Goal: Browse casually: Explore the website without a specific task or goal

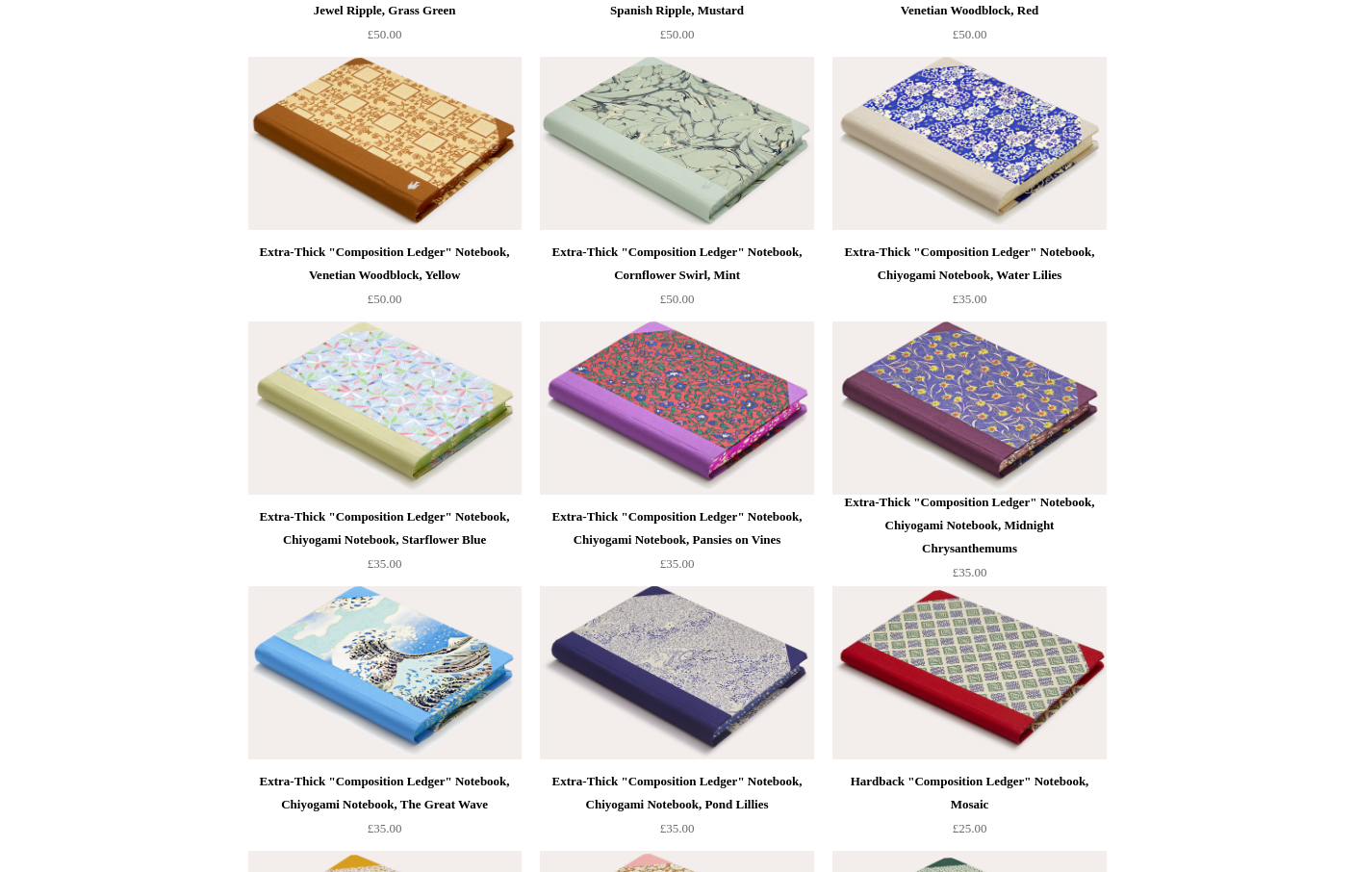
scroll to position [7084, 0]
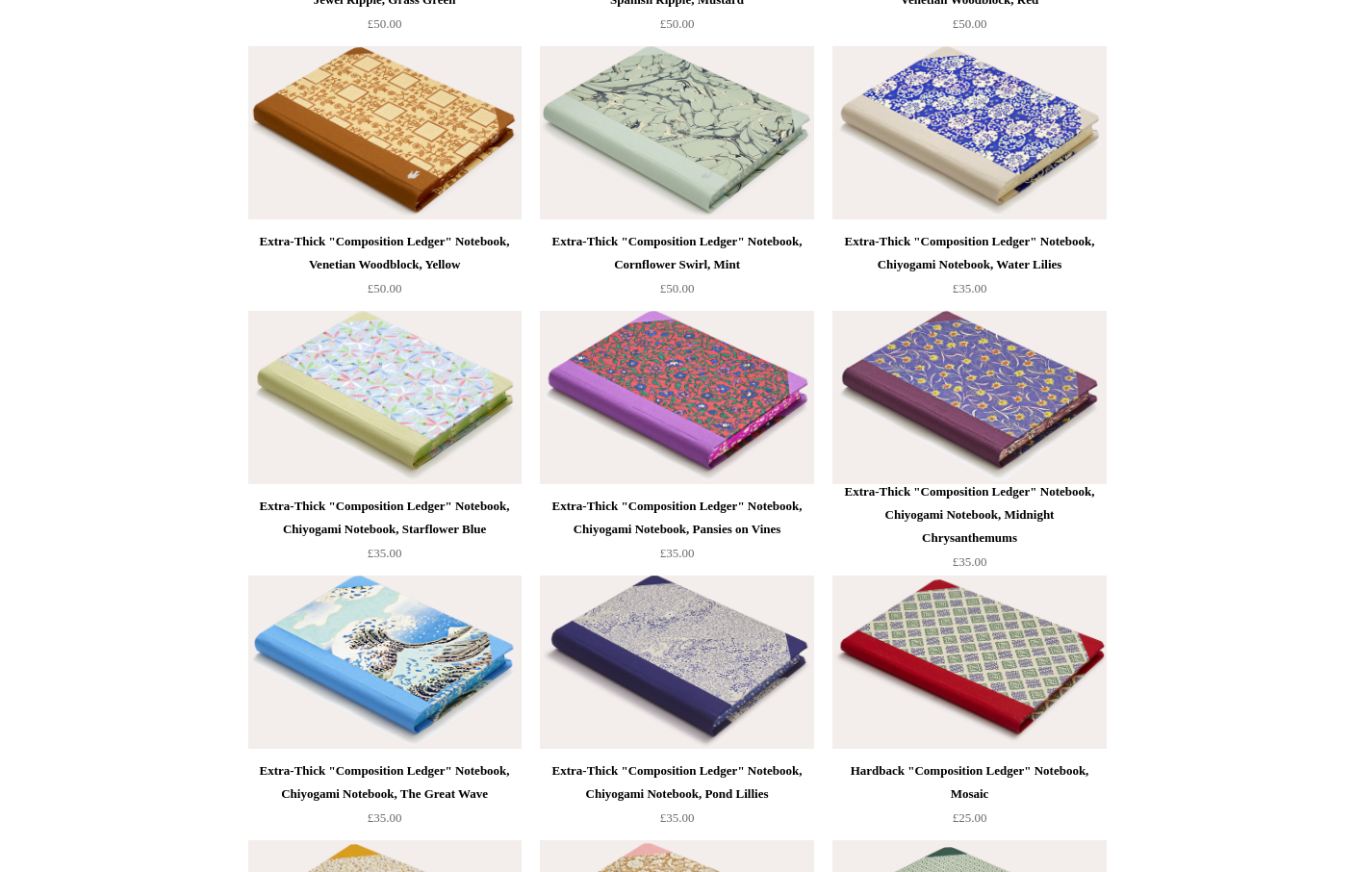
click at [1001, 359] on img at bounding box center [968, 397] width 273 height 173
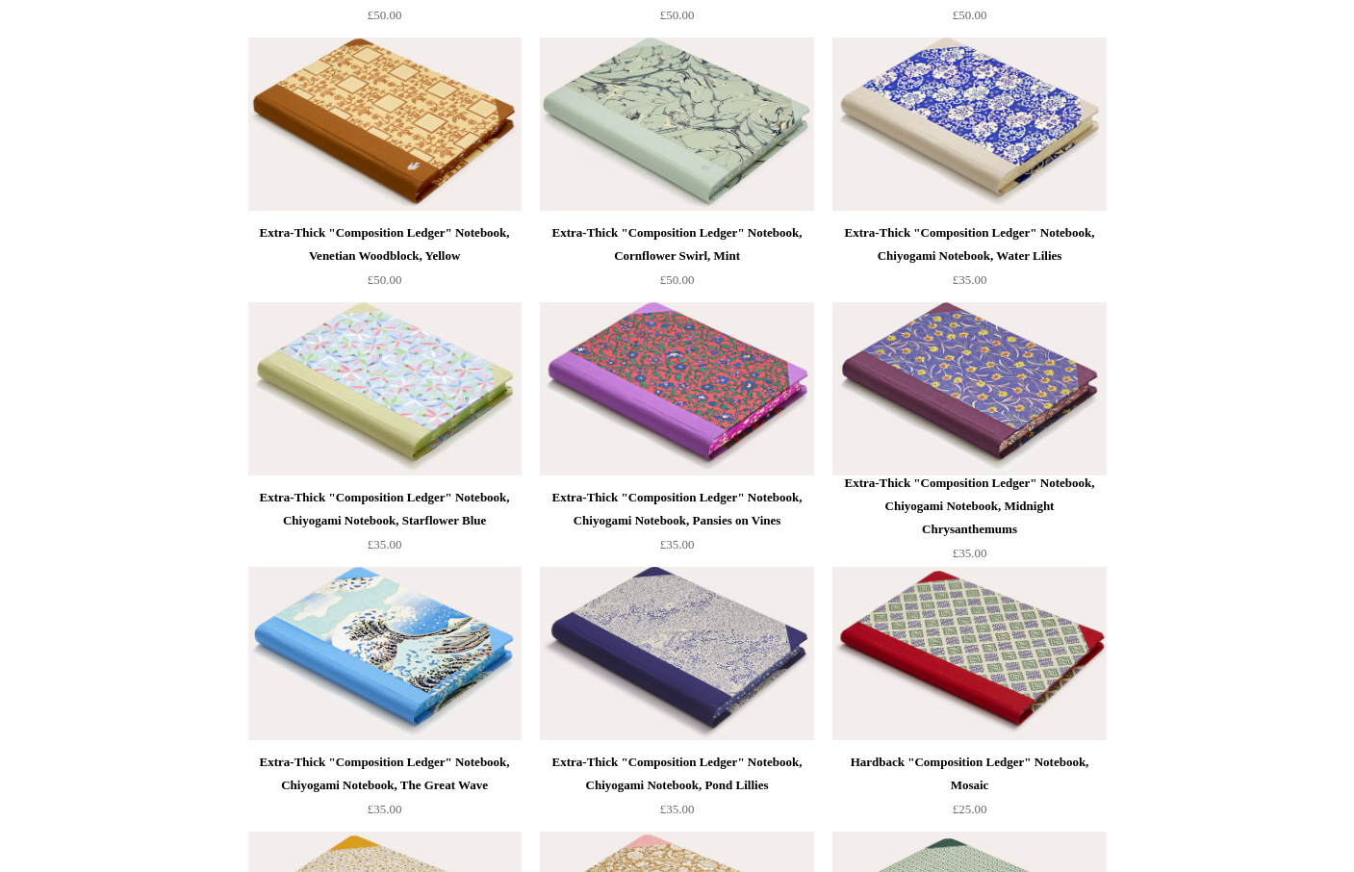
scroll to position [7020, 0]
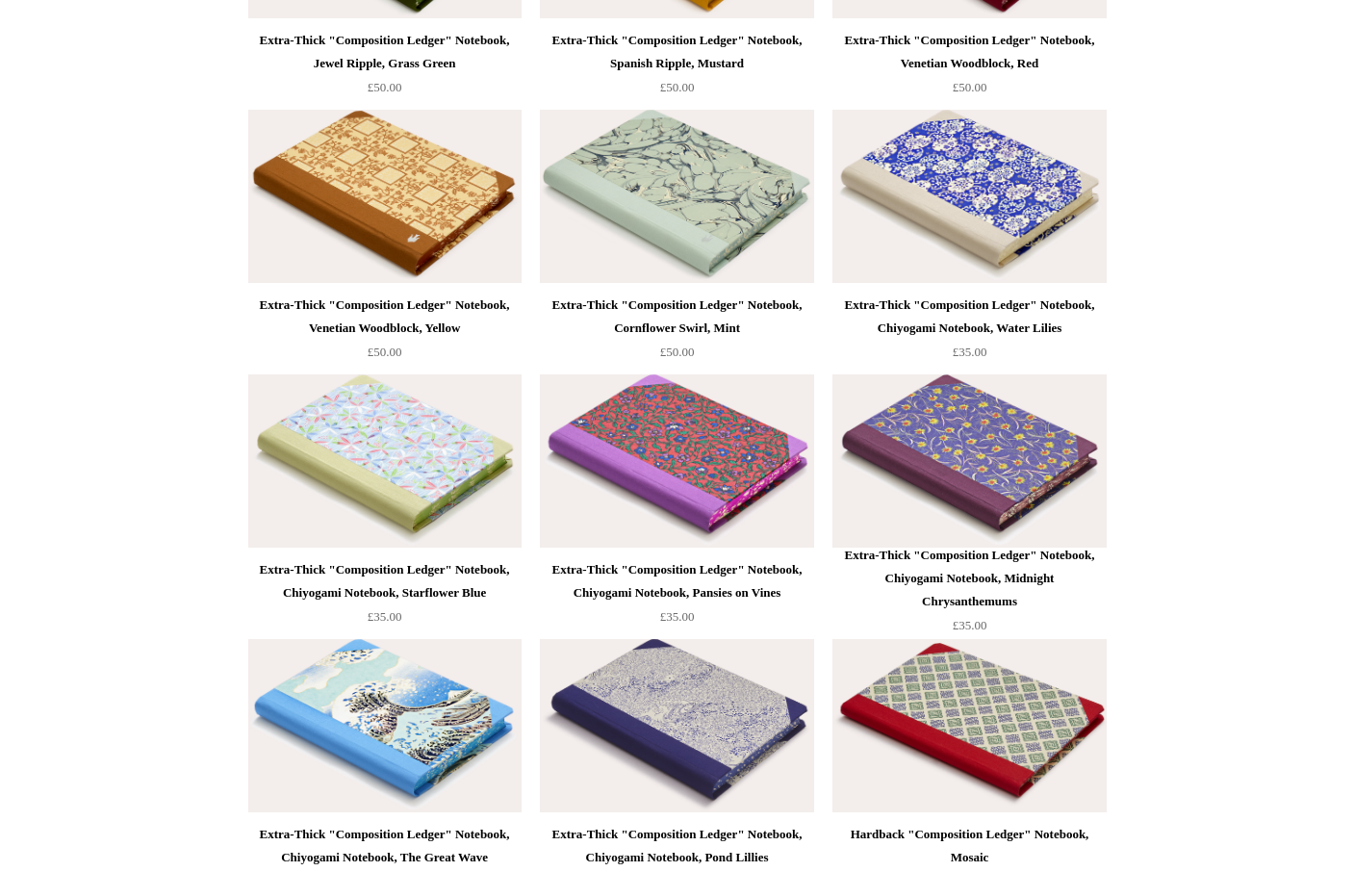
click at [712, 454] on img at bounding box center [676, 460] width 273 height 173
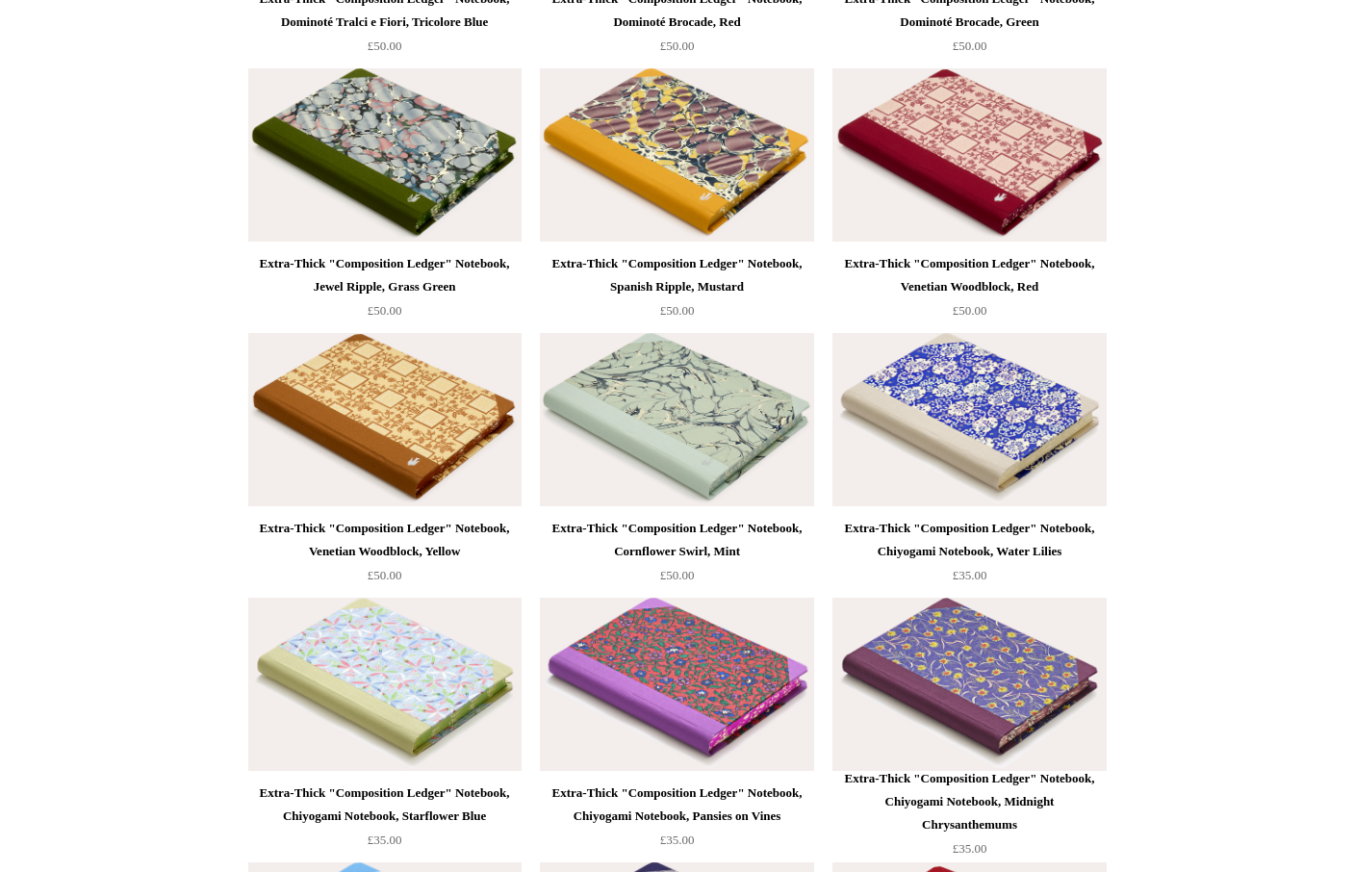
scroll to position [6850, 0]
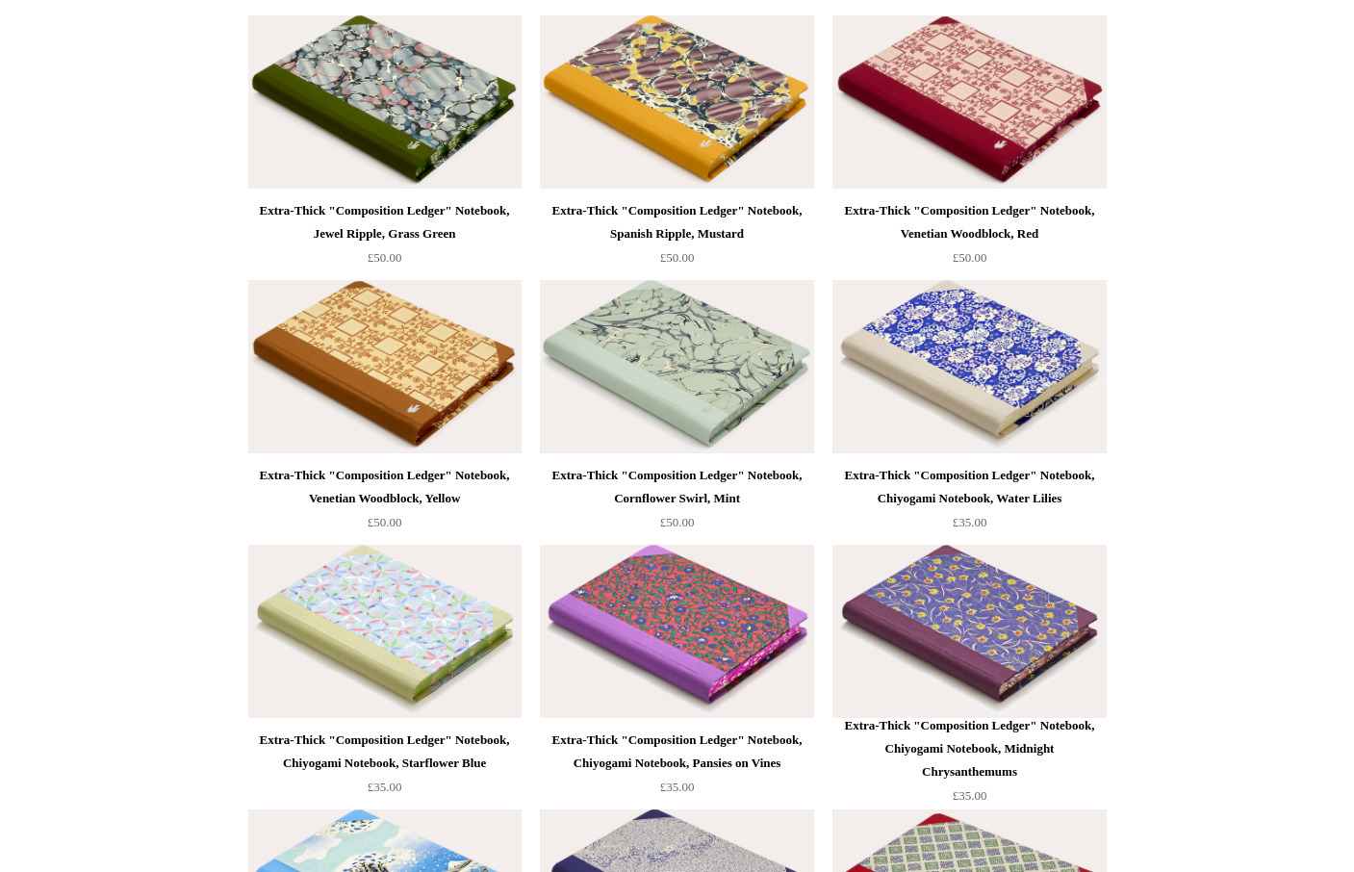
click at [1036, 594] on img at bounding box center [968, 631] width 273 height 173
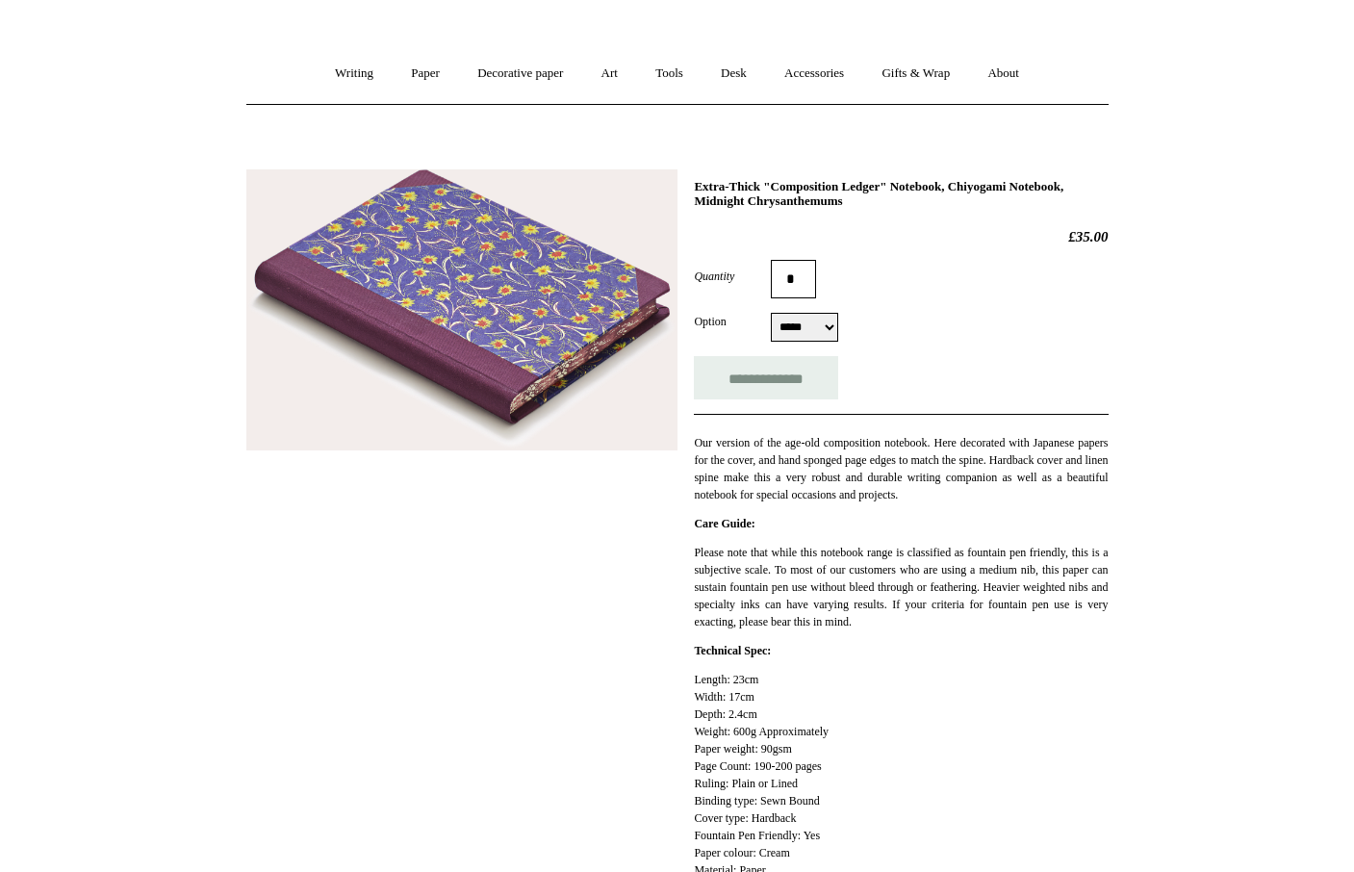
scroll to position [128, 0]
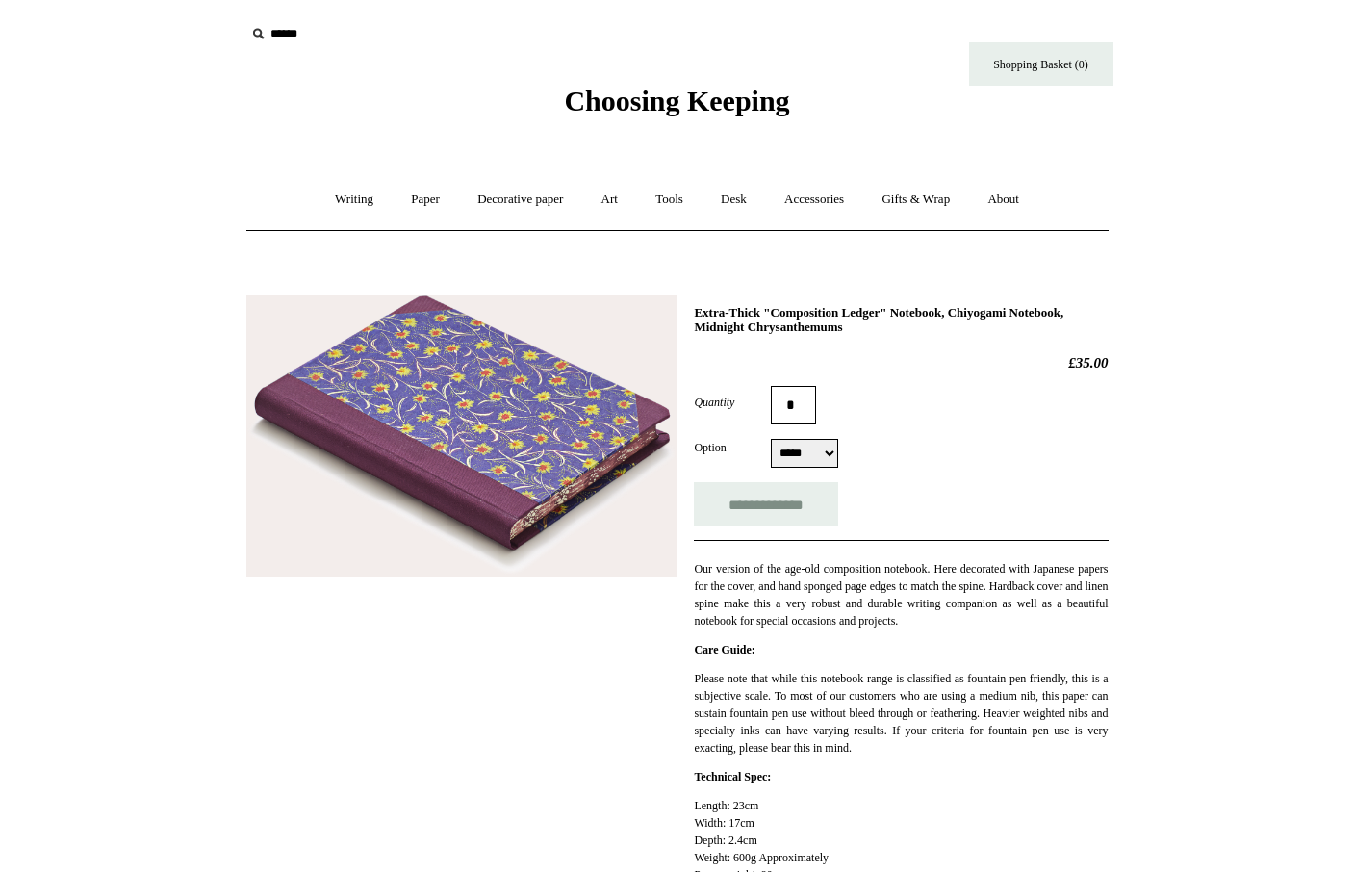
click at [821, 459] on select "***** *****" at bounding box center [804, 453] width 67 height 29
click at [526, 432] on img at bounding box center [461, 436] width 431 height 282
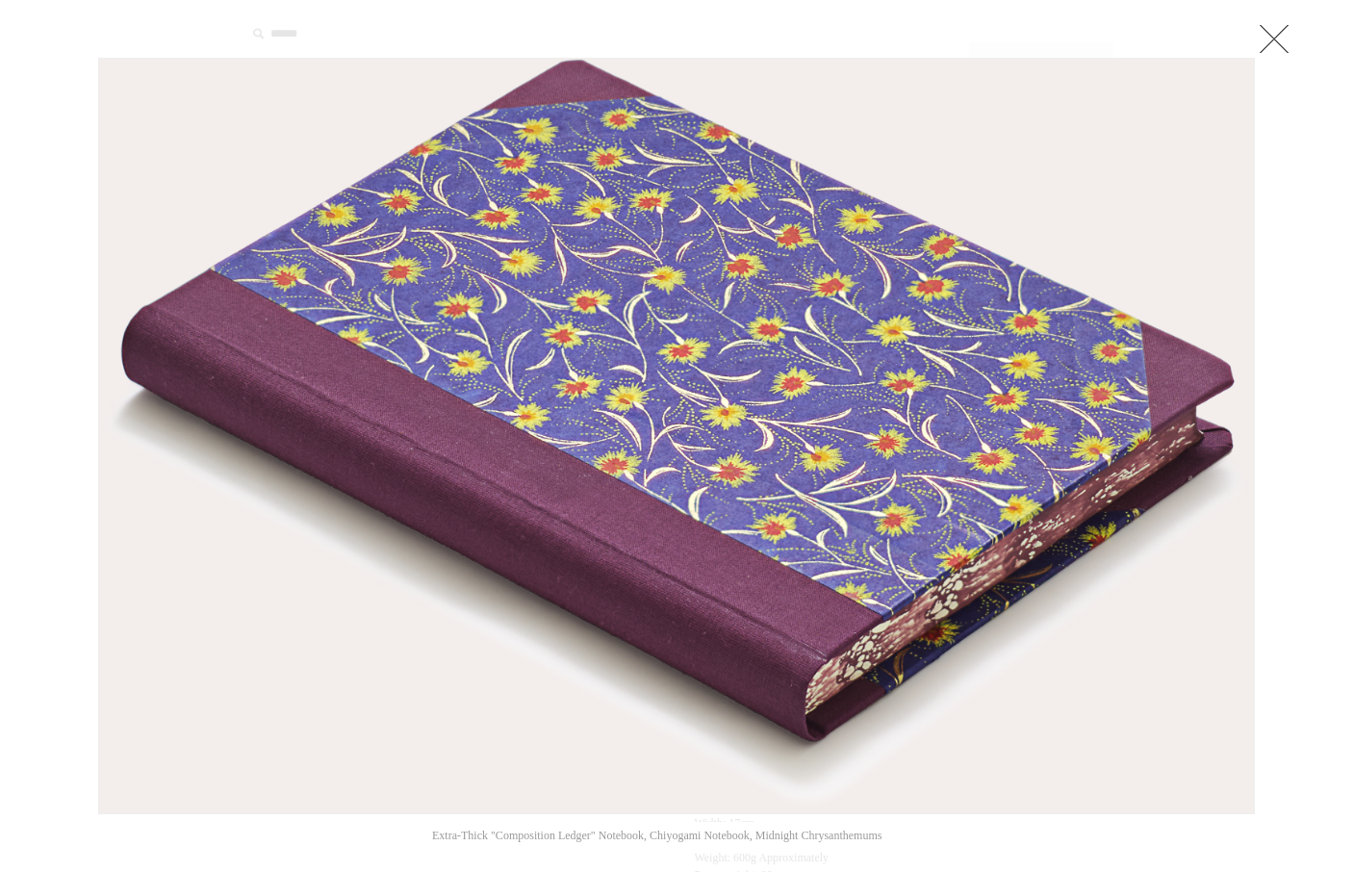
click at [1311, 353] on div at bounding box center [677, 820] width 1354 height 1641
